Goal: Task Accomplishment & Management: Use online tool/utility

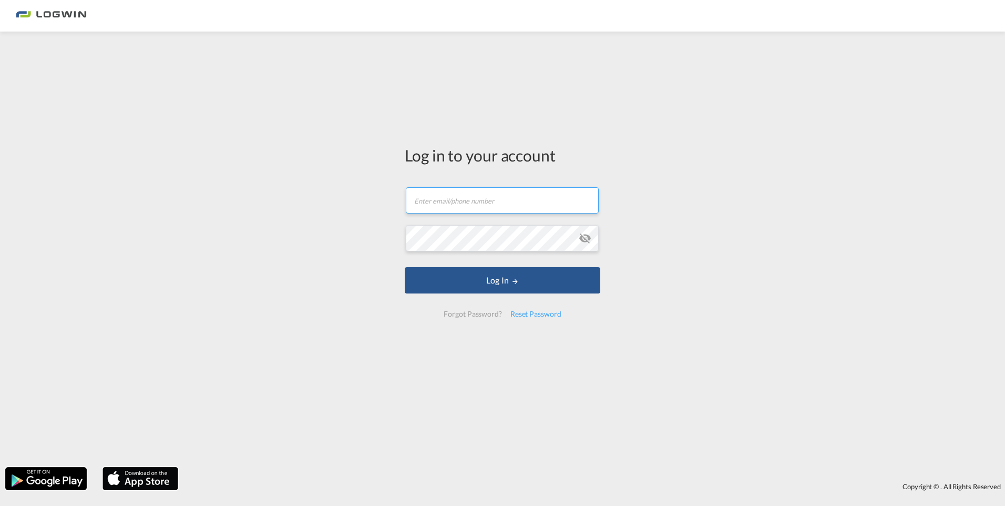
click at [504, 209] on input "text" at bounding box center [502, 200] width 193 height 26
type input "[PERSON_NAME][EMAIL_ADDRESS][DOMAIN_NAME]"
click at [405, 267] on button "Log In" at bounding box center [503, 280] width 196 height 26
